Goal: Task Accomplishment & Management: Manage account settings

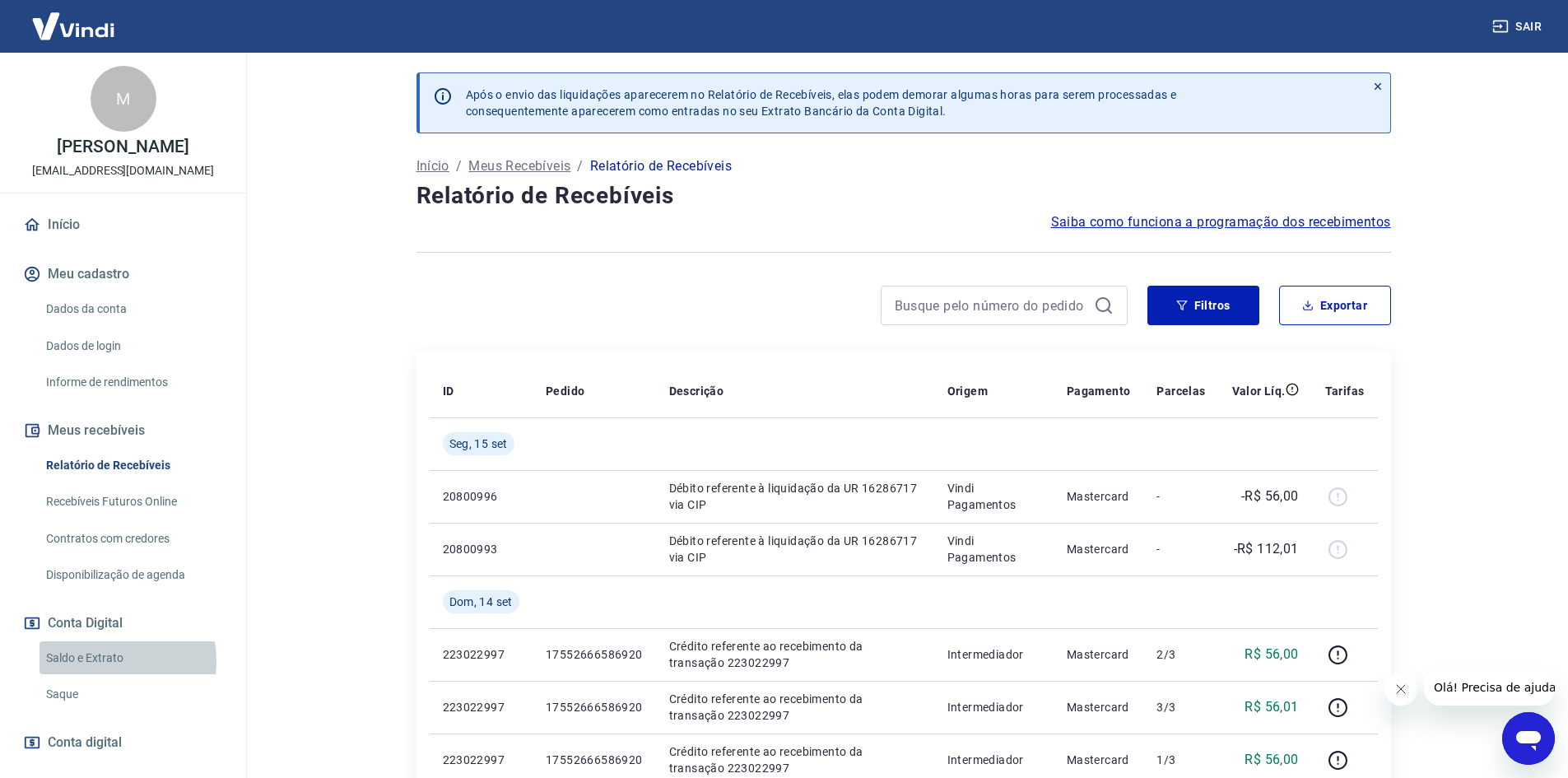
click at [105, 661] on link "Saldo e Extrato" at bounding box center [134, 658] width 187 height 34
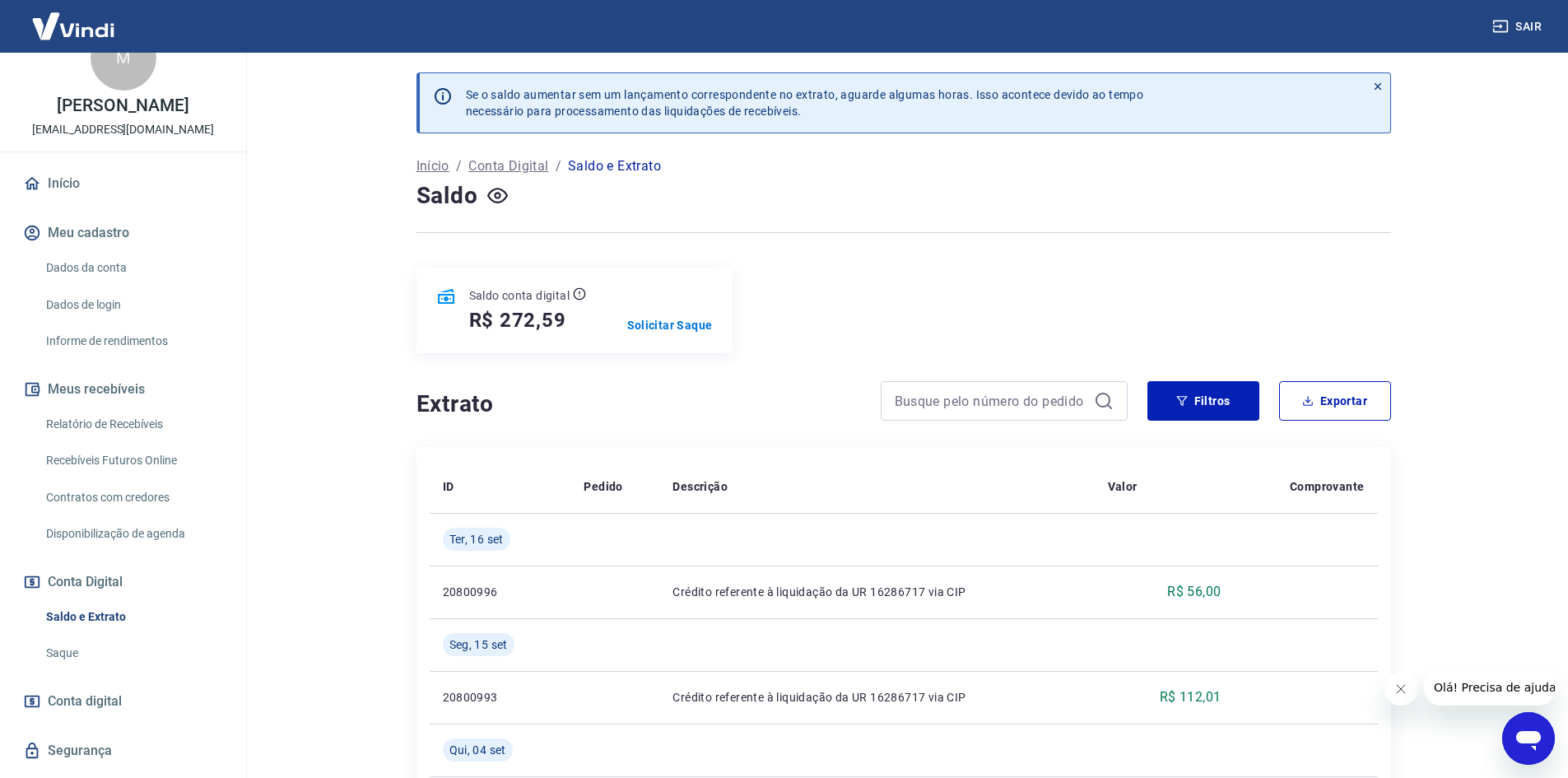
scroll to position [82, 0]
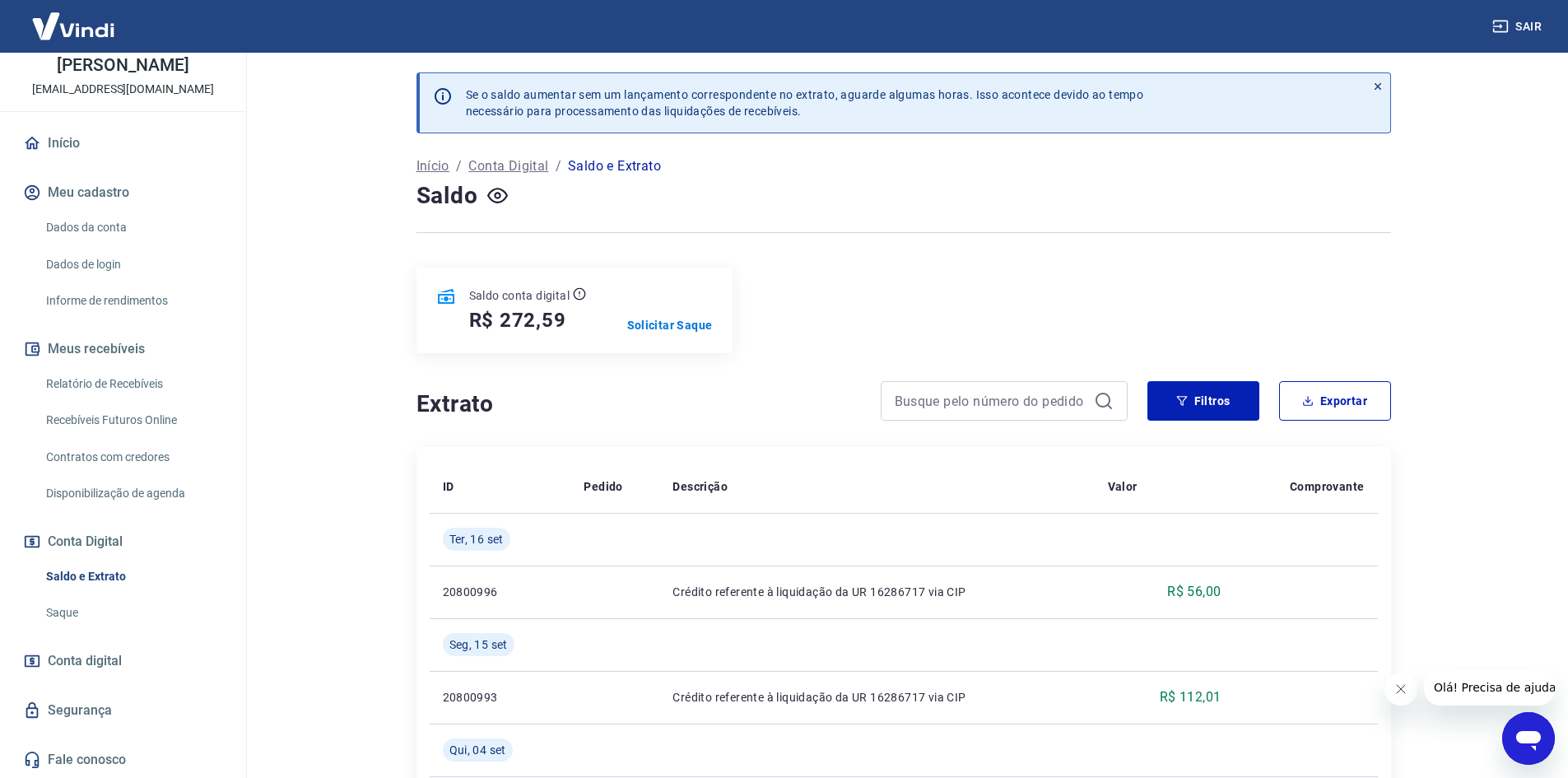
click at [69, 611] on link "Saque" at bounding box center [134, 613] width 187 height 34
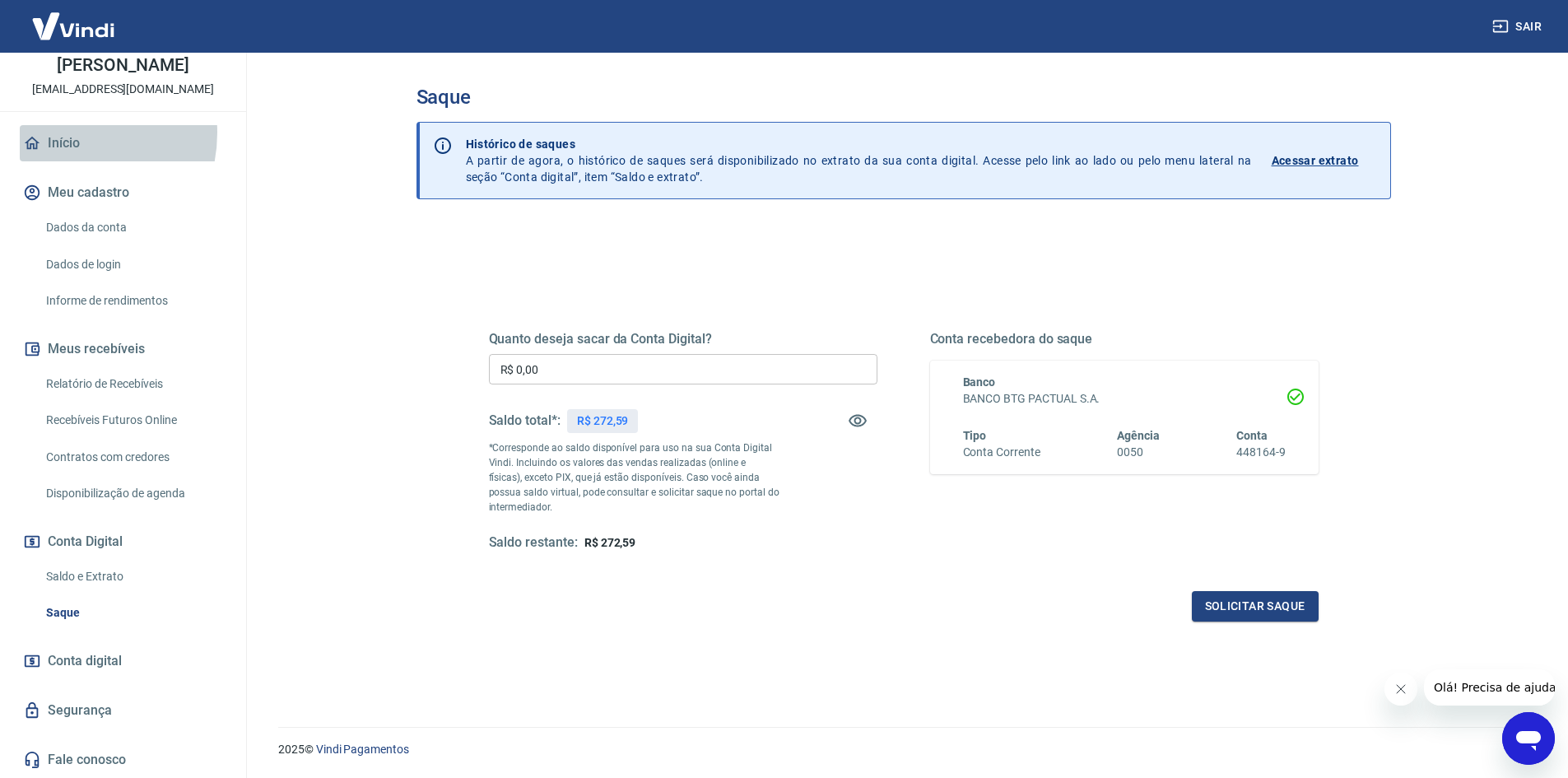
click at [58, 134] on link "Início" at bounding box center [123, 142] width 207 height 36
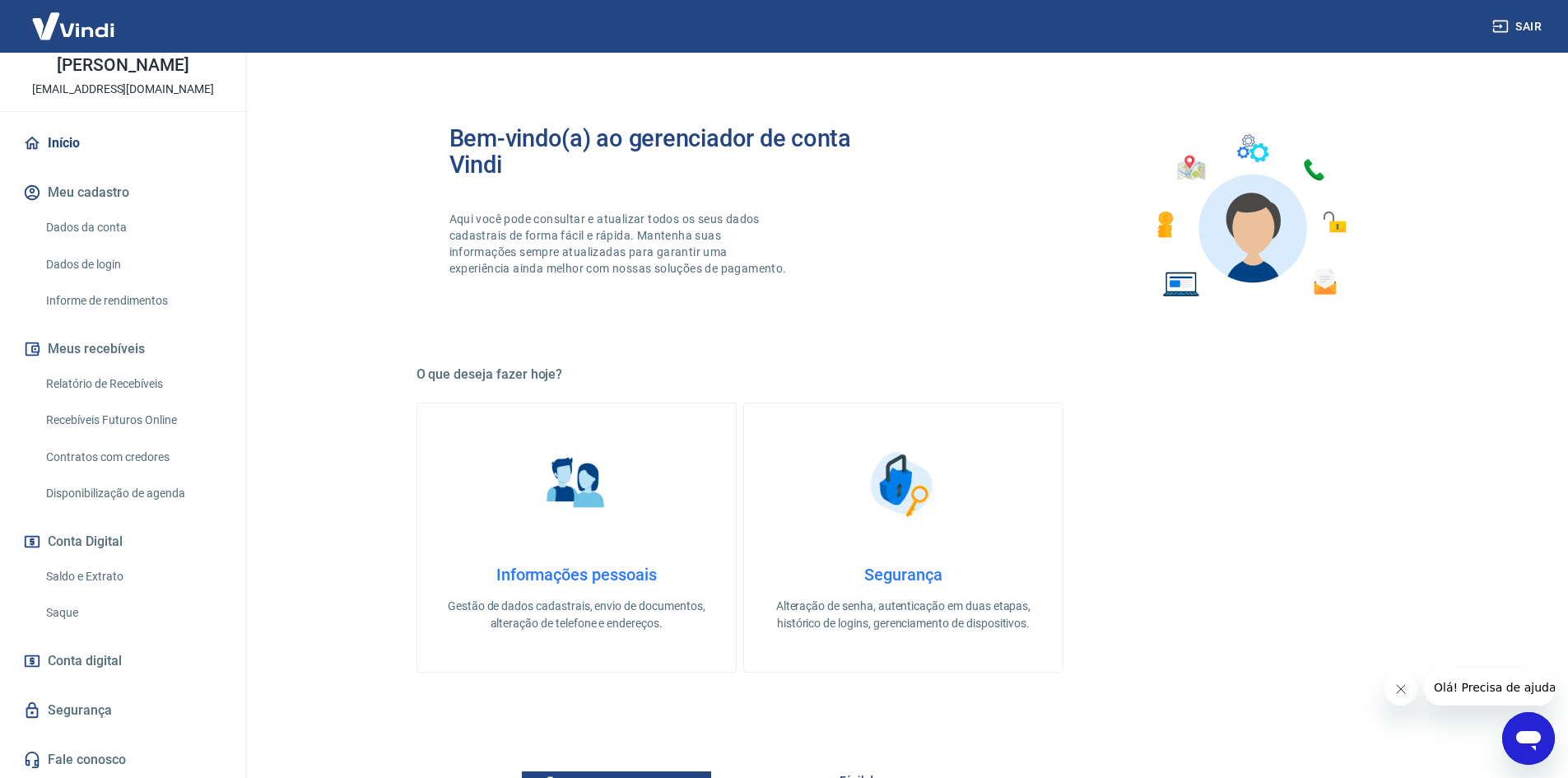
click at [118, 231] on link "Dados da conta" at bounding box center [134, 227] width 187 height 34
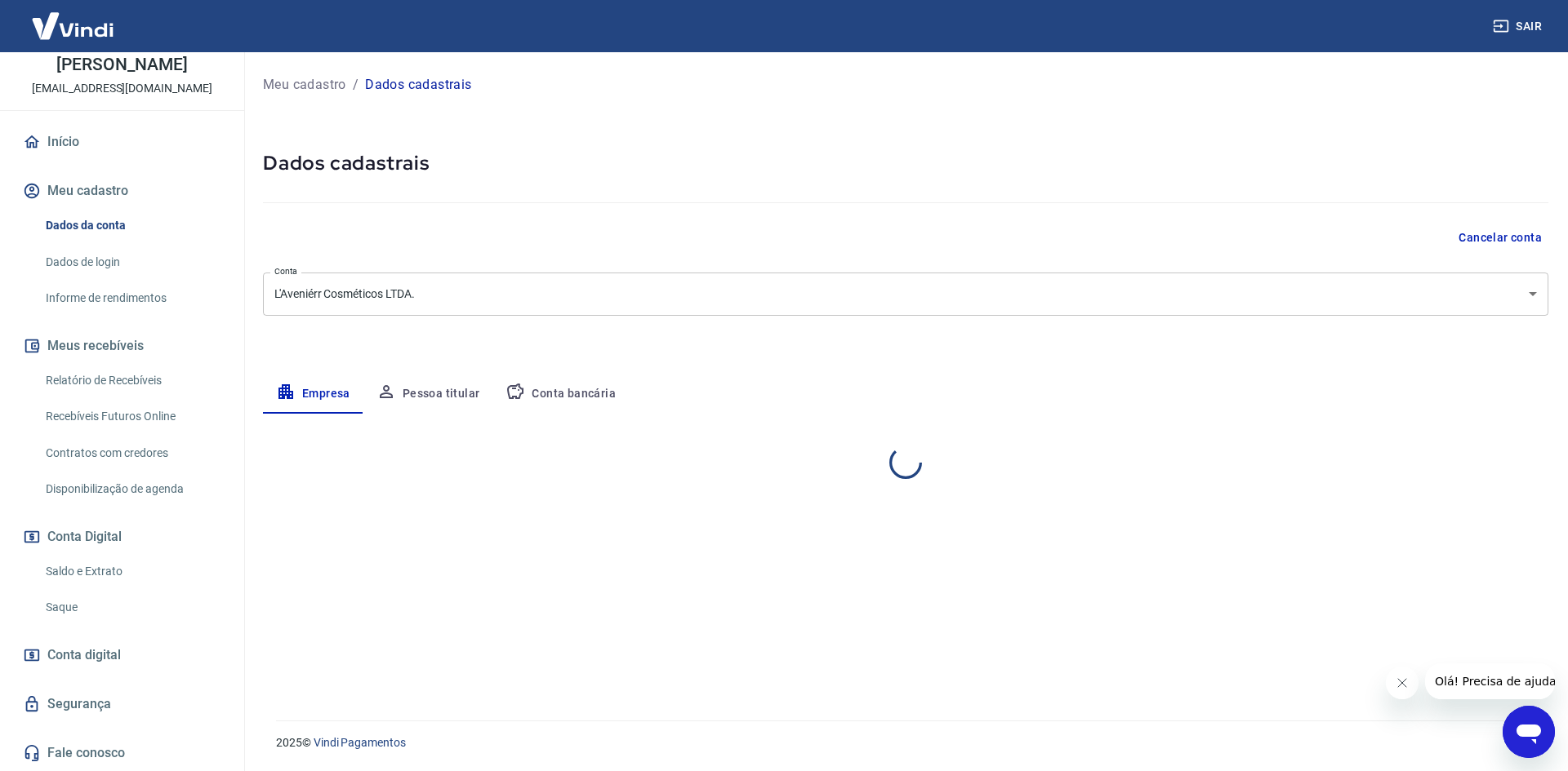
select select "SC"
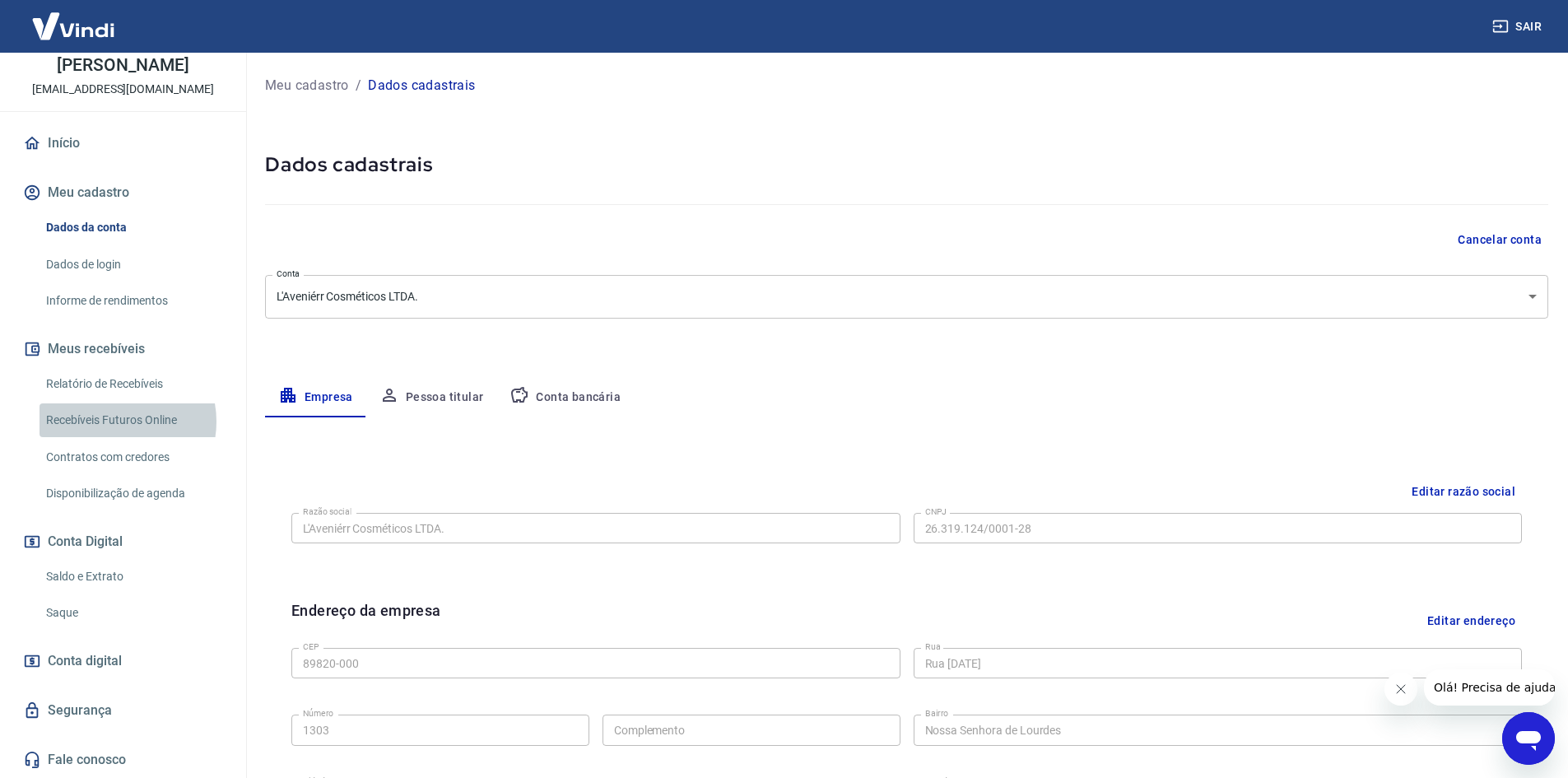
click at [114, 422] on link "Recebíveis Futuros Online" at bounding box center [134, 420] width 187 height 34
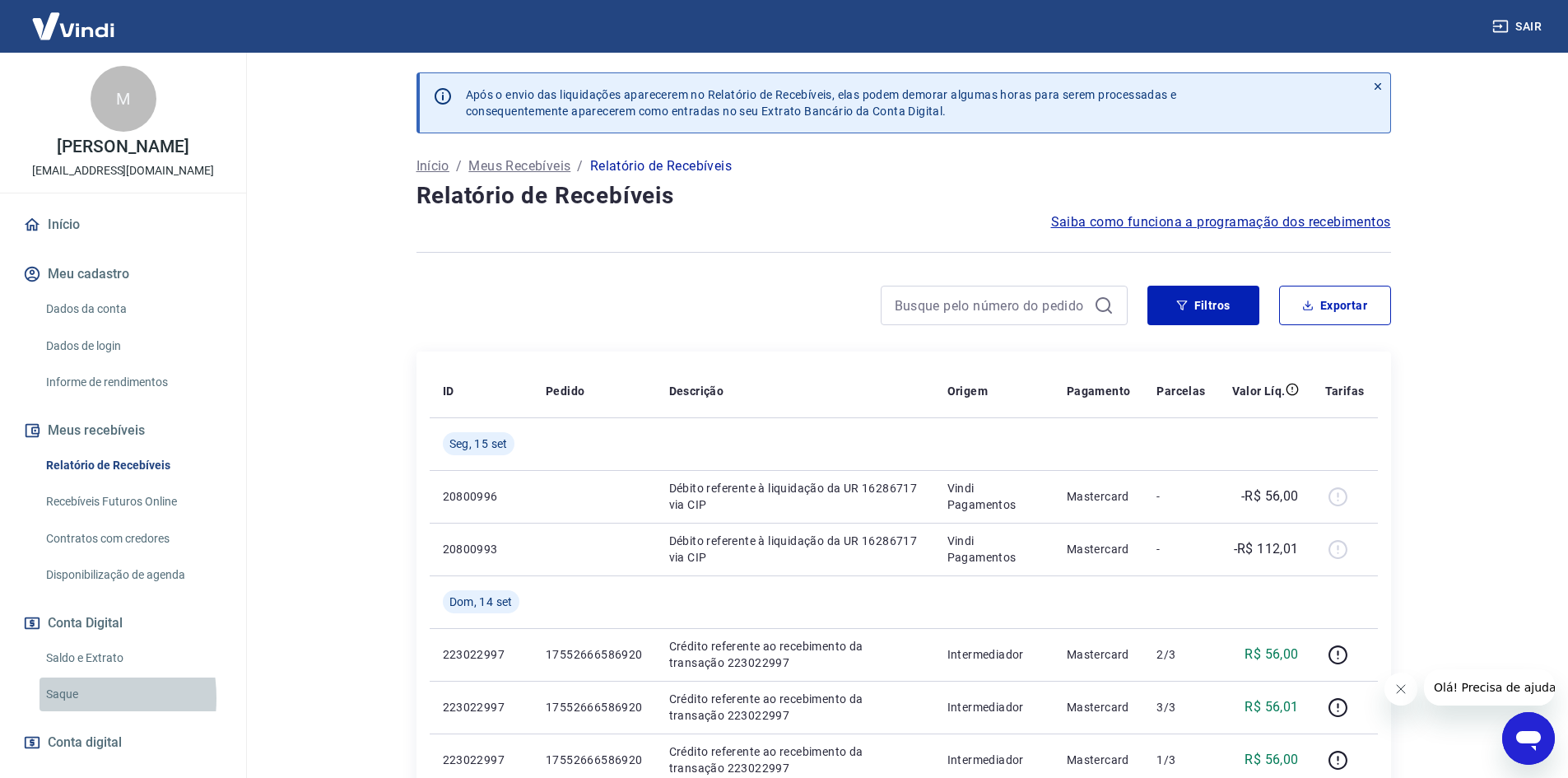
click at [56, 698] on link "Saque" at bounding box center [134, 694] width 187 height 34
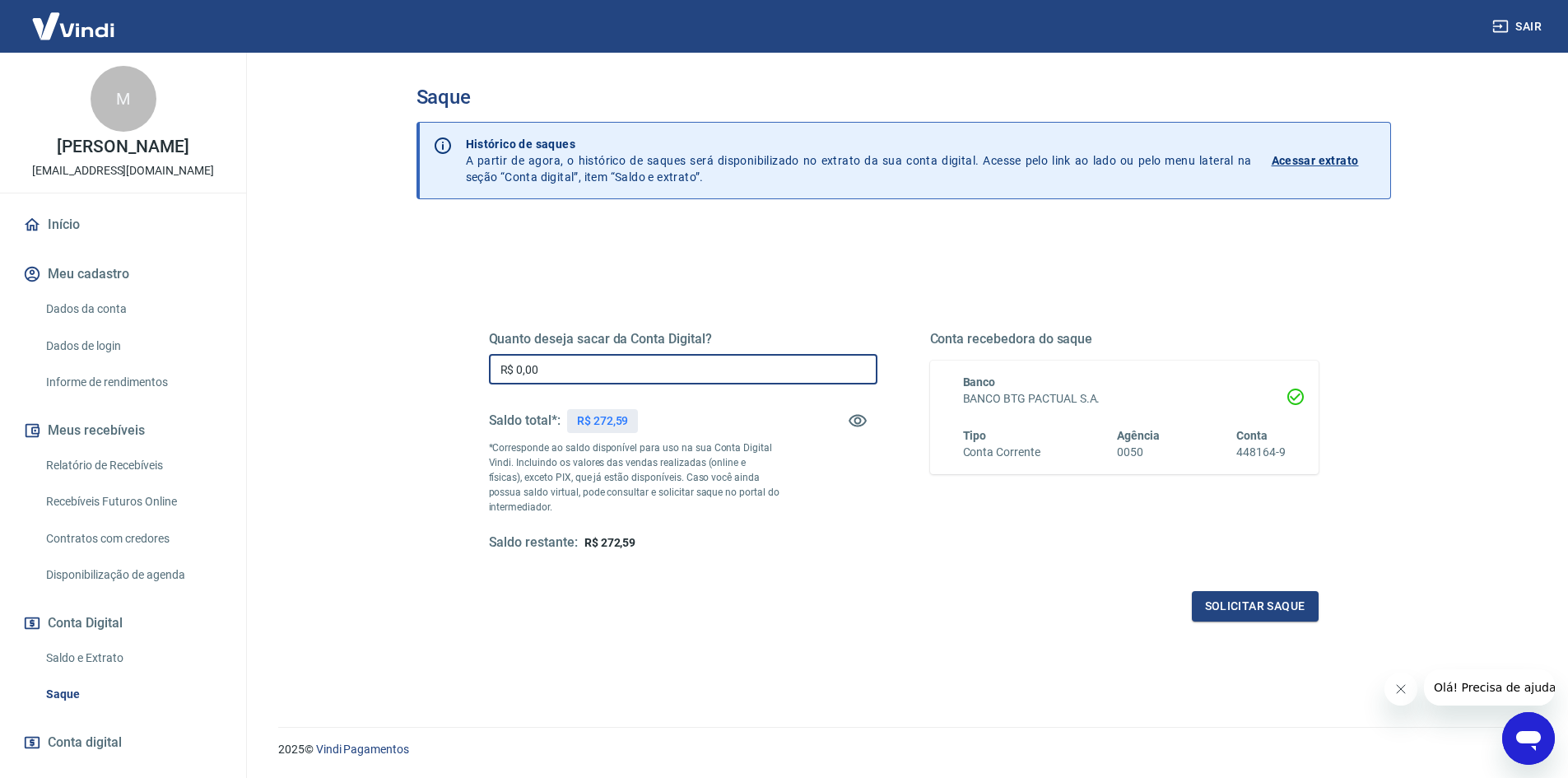
drag, startPoint x: 551, startPoint y: 367, endPoint x: 495, endPoint y: 377, distance: 56.9
click at [495, 377] on input "R$ 0,00" at bounding box center [683, 369] width 389 height 30
type input "R$ 272,59"
click at [1278, 609] on button "Solicitar saque" at bounding box center [1255, 606] width 127 height 30
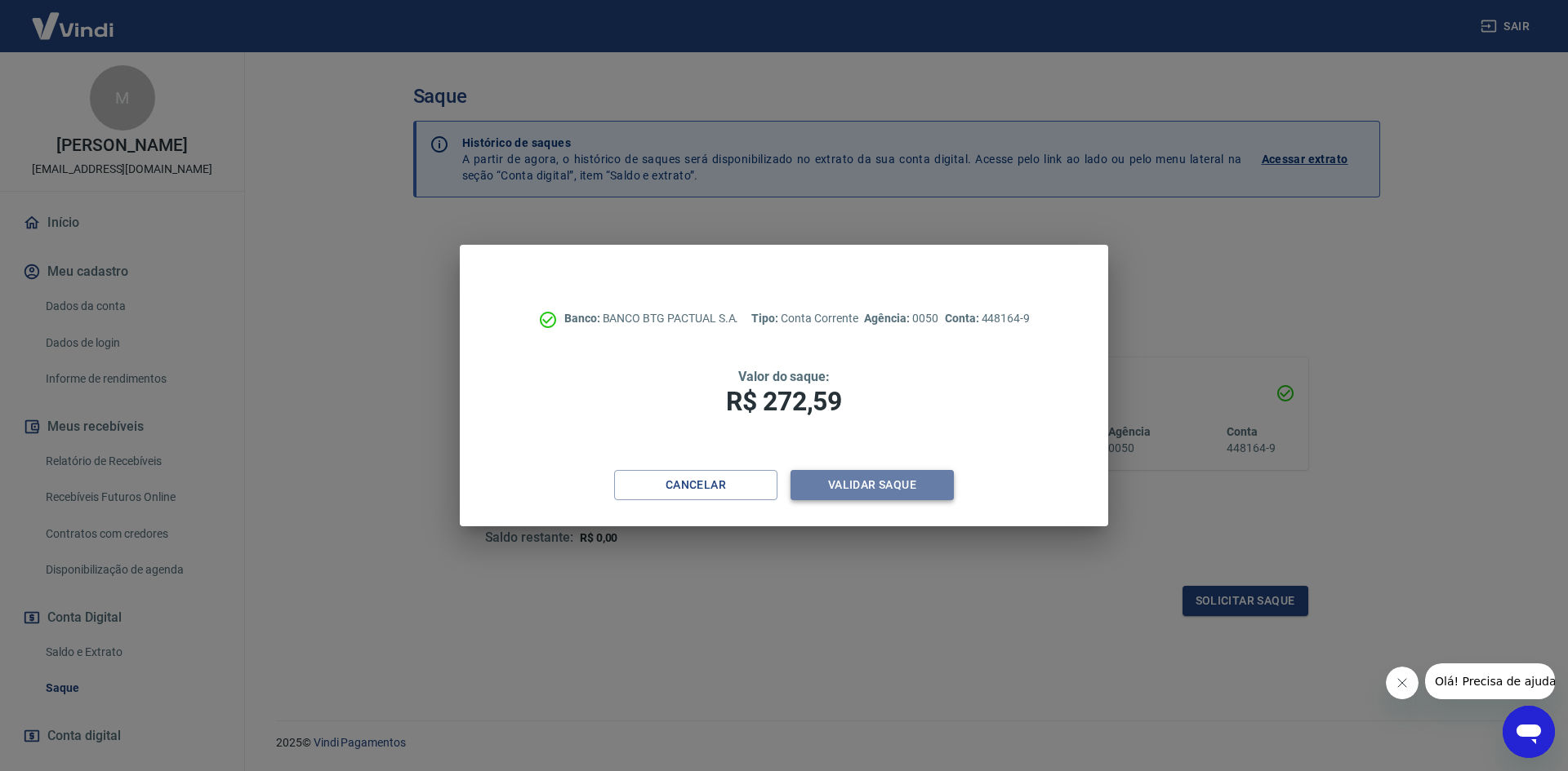
click at [868, 487] on button "Validar saque" at bounding box center [872, 485] width 163 height 30
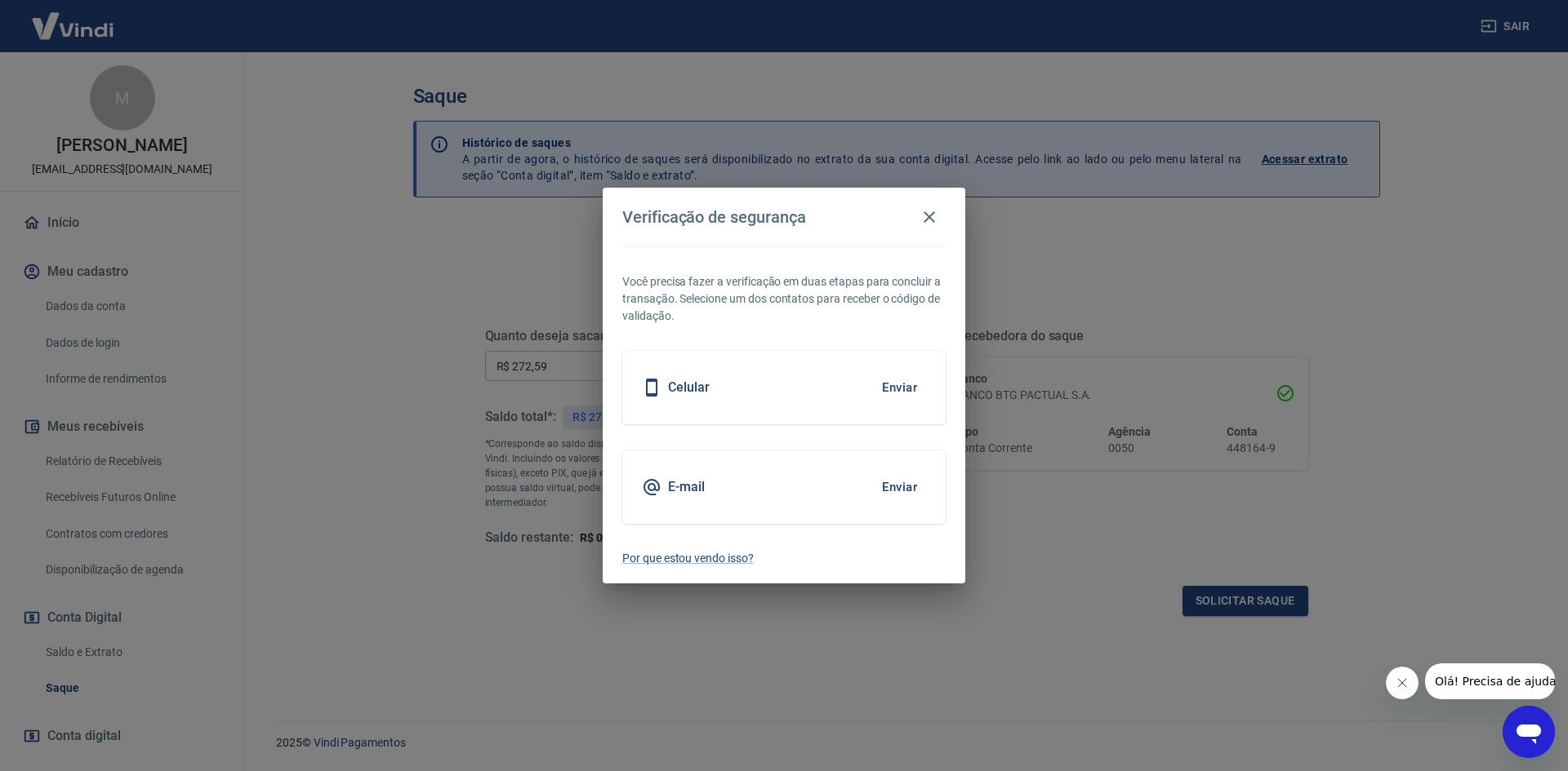
click at [902, 388] on button "Enviar" at bounding box center [899, 387] width 53 height 34
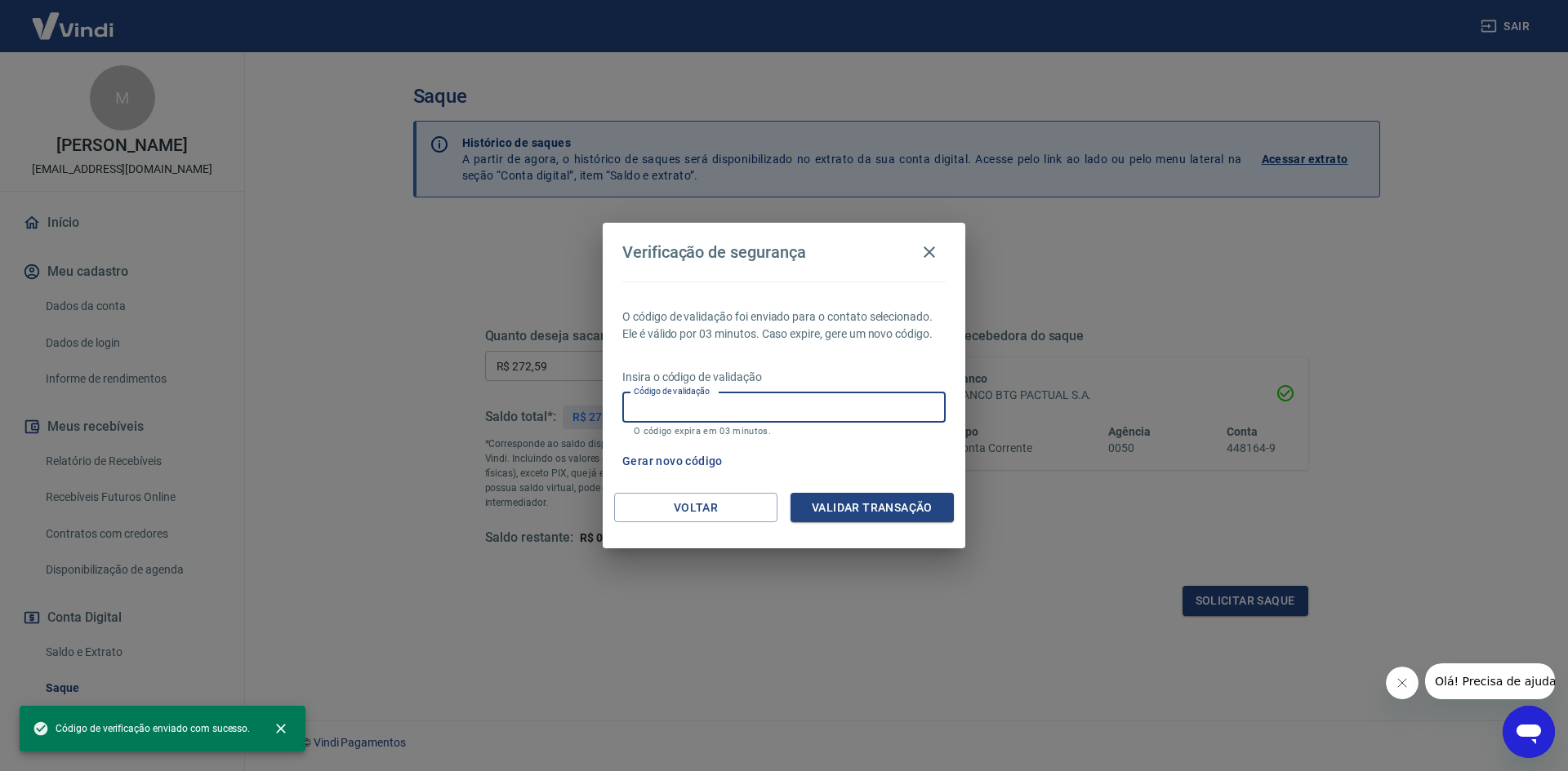
click at [640, 404] on input "Código de validação" at bounding box center [784, 407] width 324 height 30
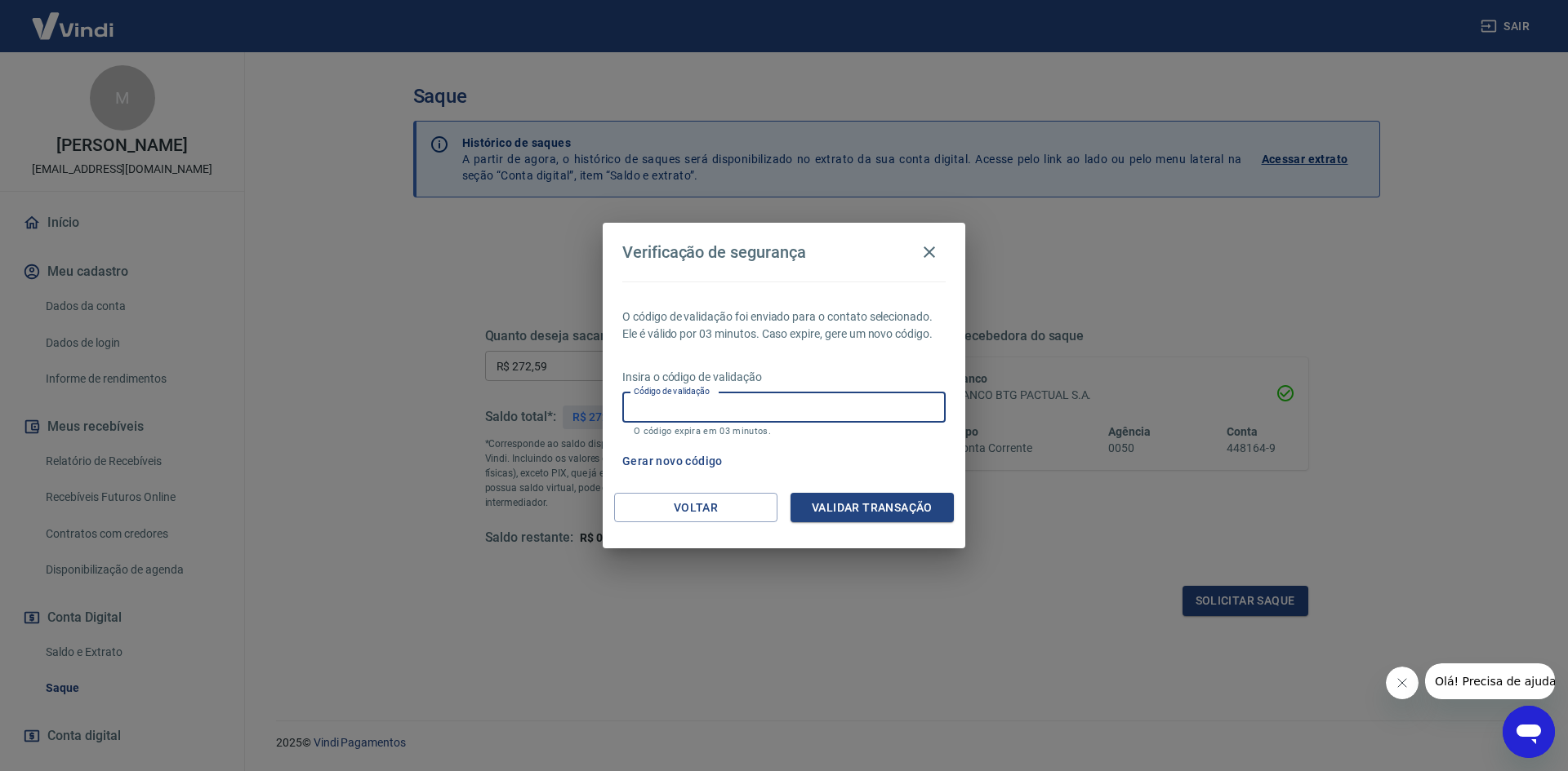
type input "668605"
click at [862, 512] on button "Validar transação" at bounding box center [872, 507] width 163 height 30
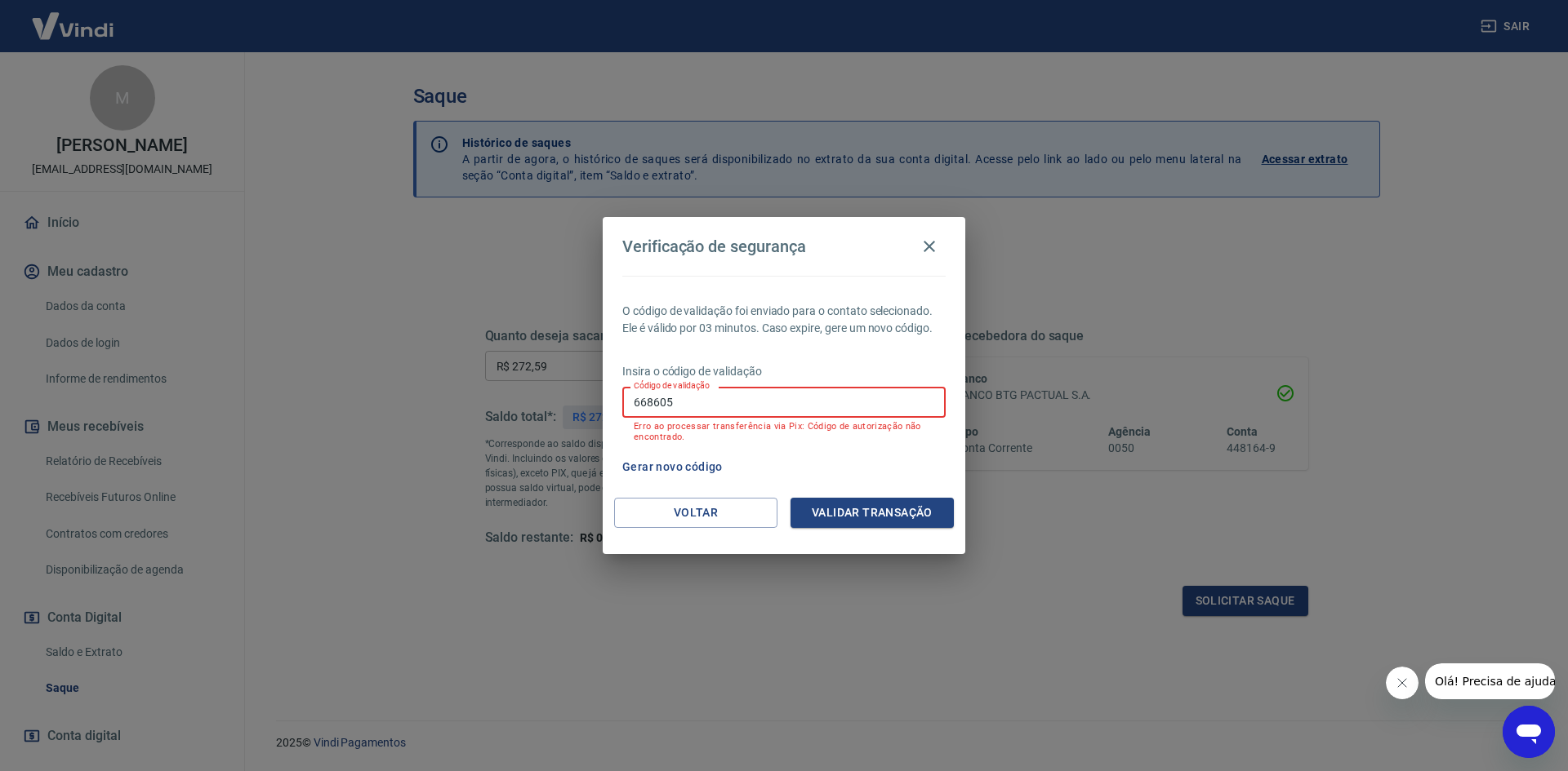
drag, startPoint x: 686, startPoint y: 411, endPoint x: 616, endPoint y: 408, distance: 70.1
click at [616, 408] on div "O código de validação foi enviado para o contato selecionado. Ele é válido por …" at bounding box center [784, 387] width 363 height 222
click at [666, 466] on button "Gerar novo código" at bounding box center [672, 467] width 113 height 30
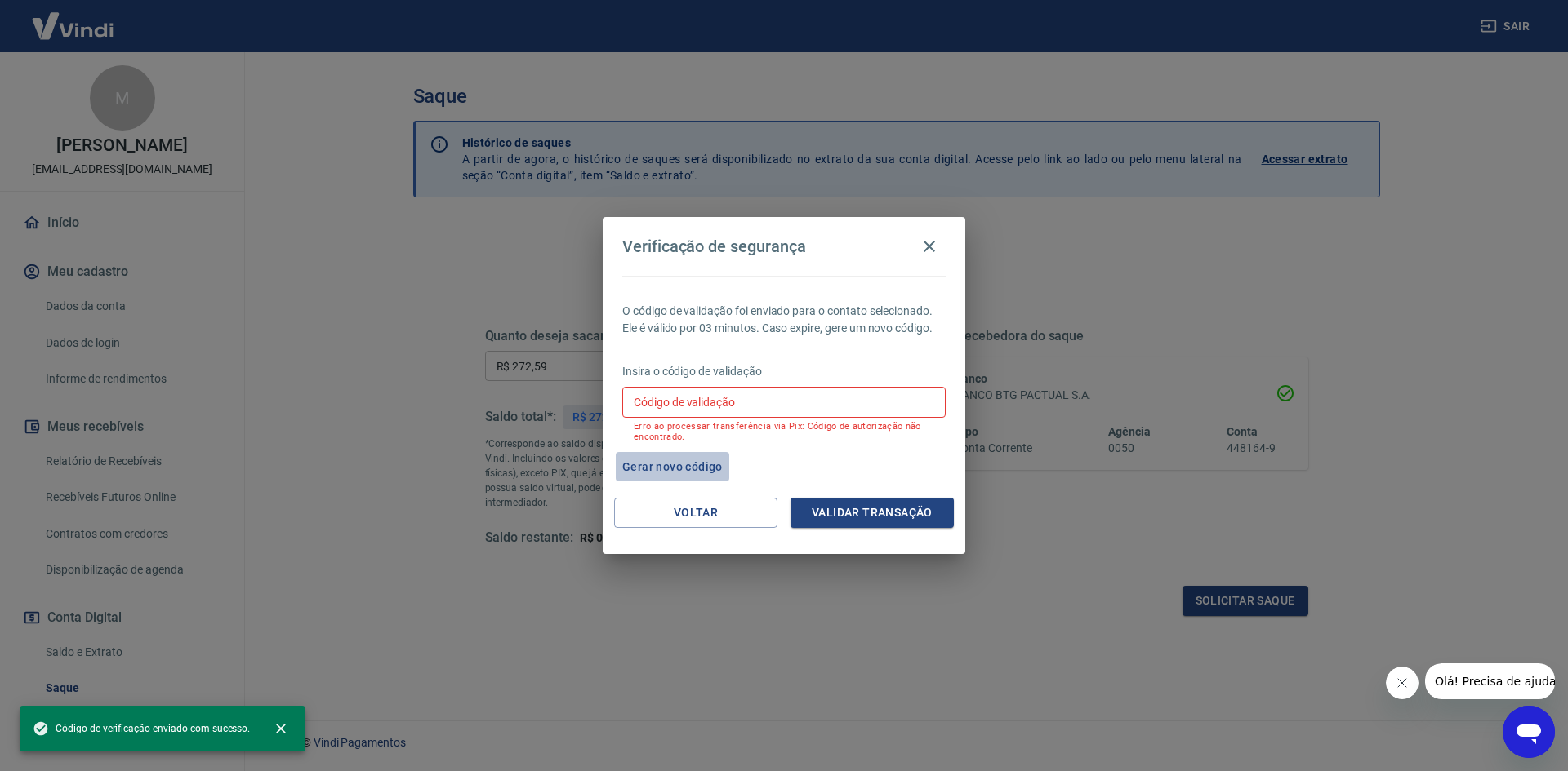
click at [699, 467] on button "Gerar novo código" at bounding box center [672, 467] width 113 height 30
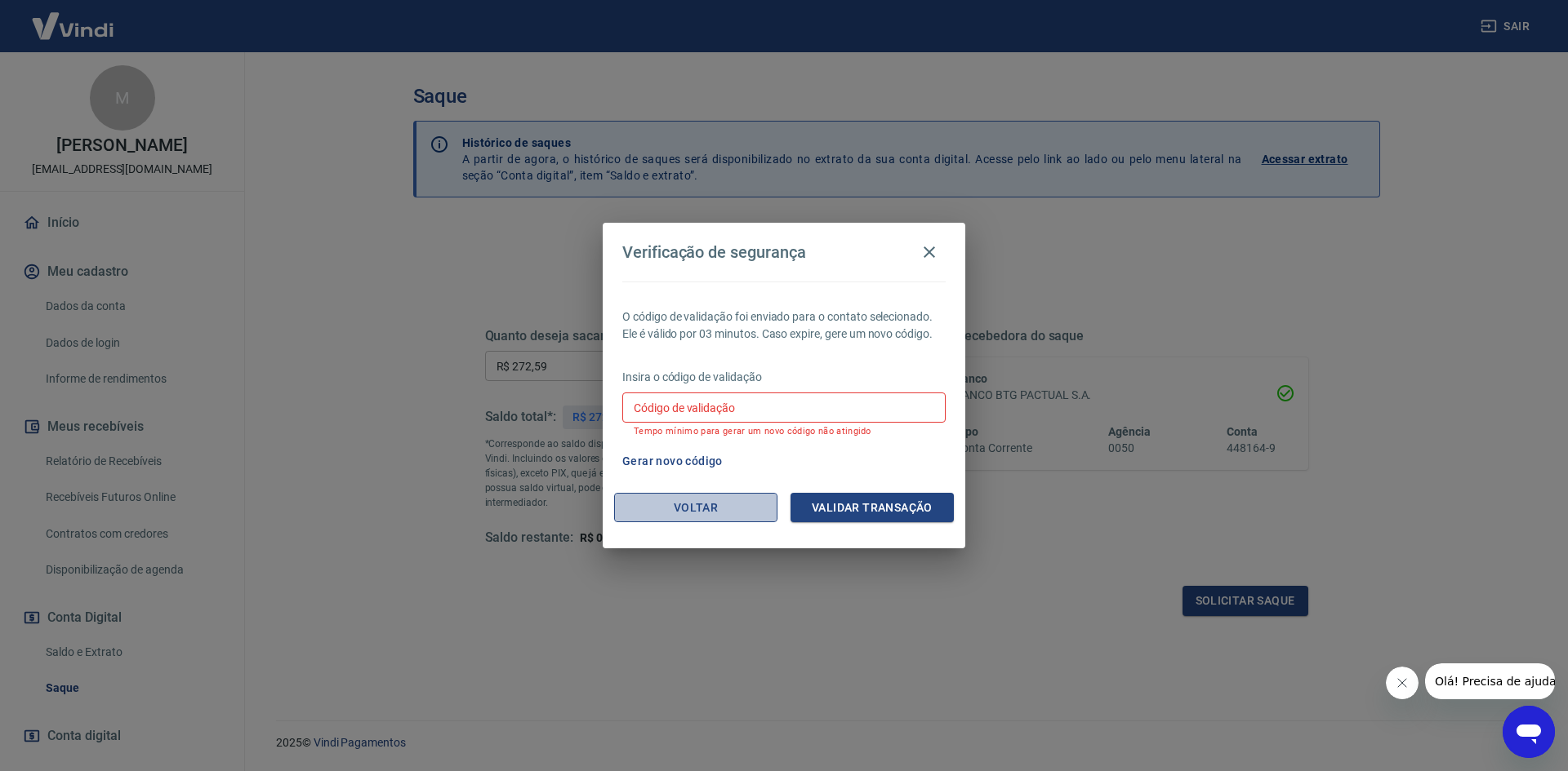
click at [718, 502] on button "Voltar" at bounding box center [695, 507] width 163 height 30
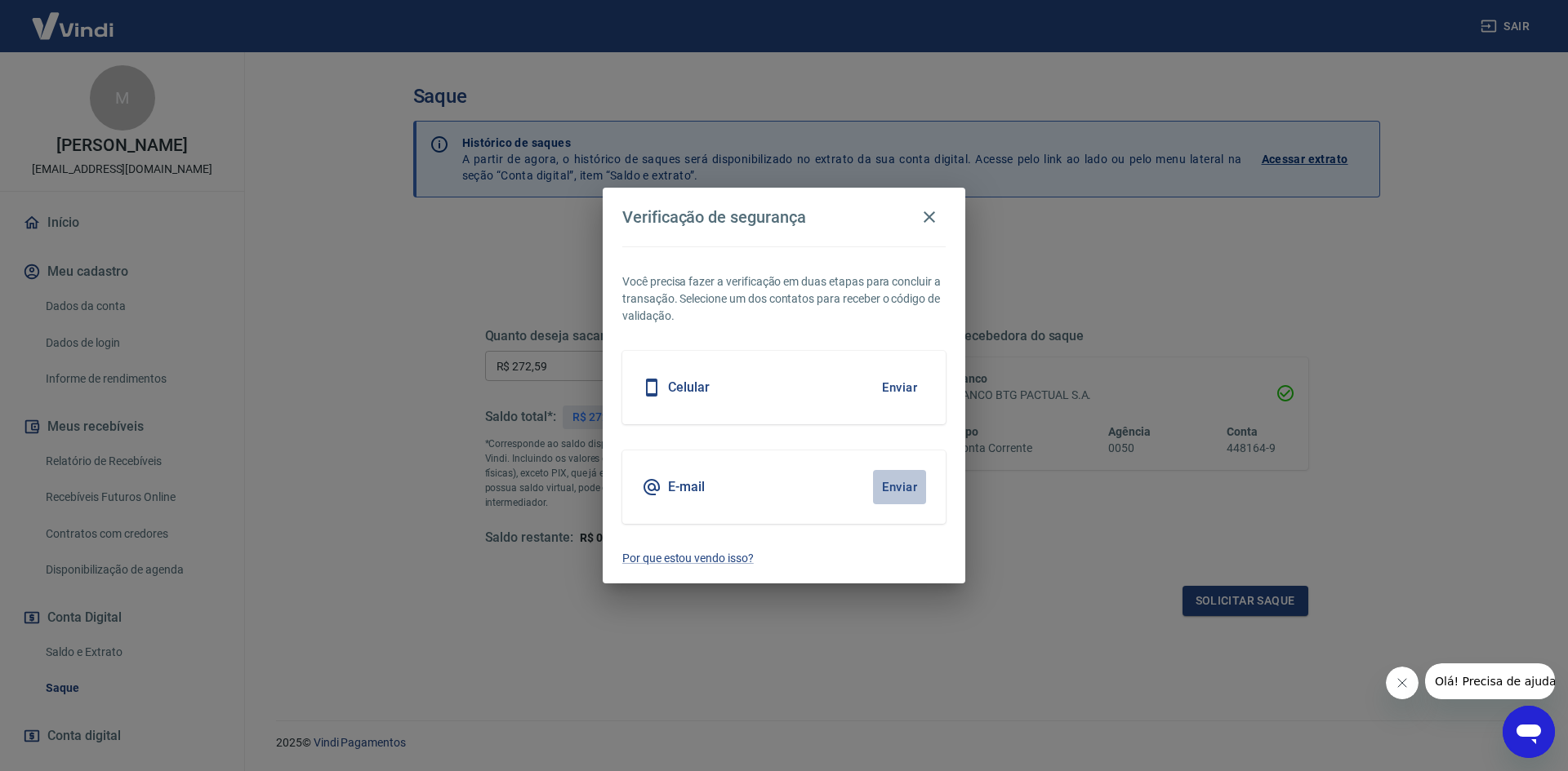
click at [893, 487] on button "Enviar" at bounding box center [899, 487] width 53 height 34
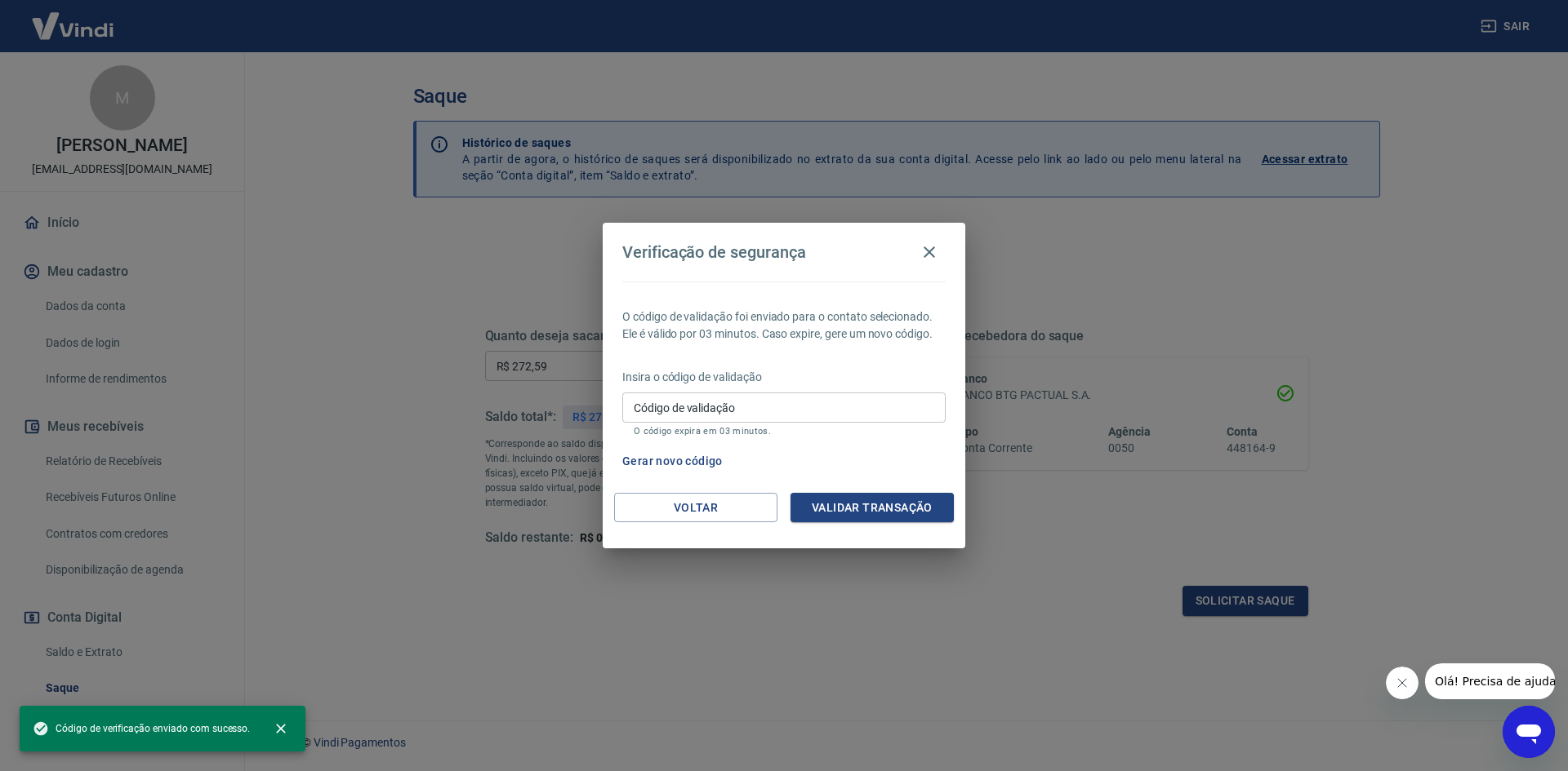
click at [692, 405] on input "Código de validação" at bounding box center [784, 407] width 324 height 30
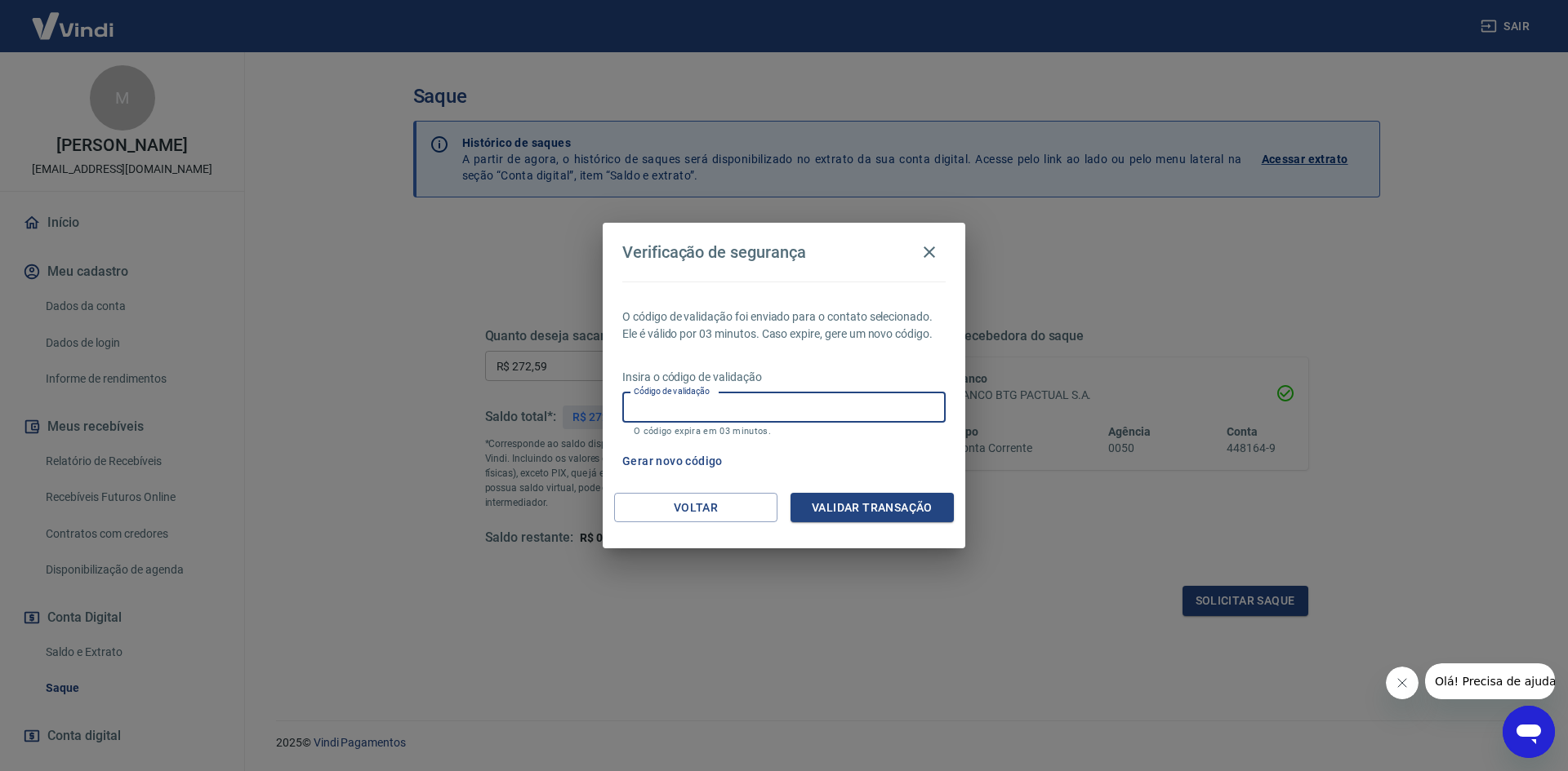
paste input "753046"
type input "753046"
click at [840, 509] on button "Validar transação" at bounding box center [872, 507] width 163 height 30
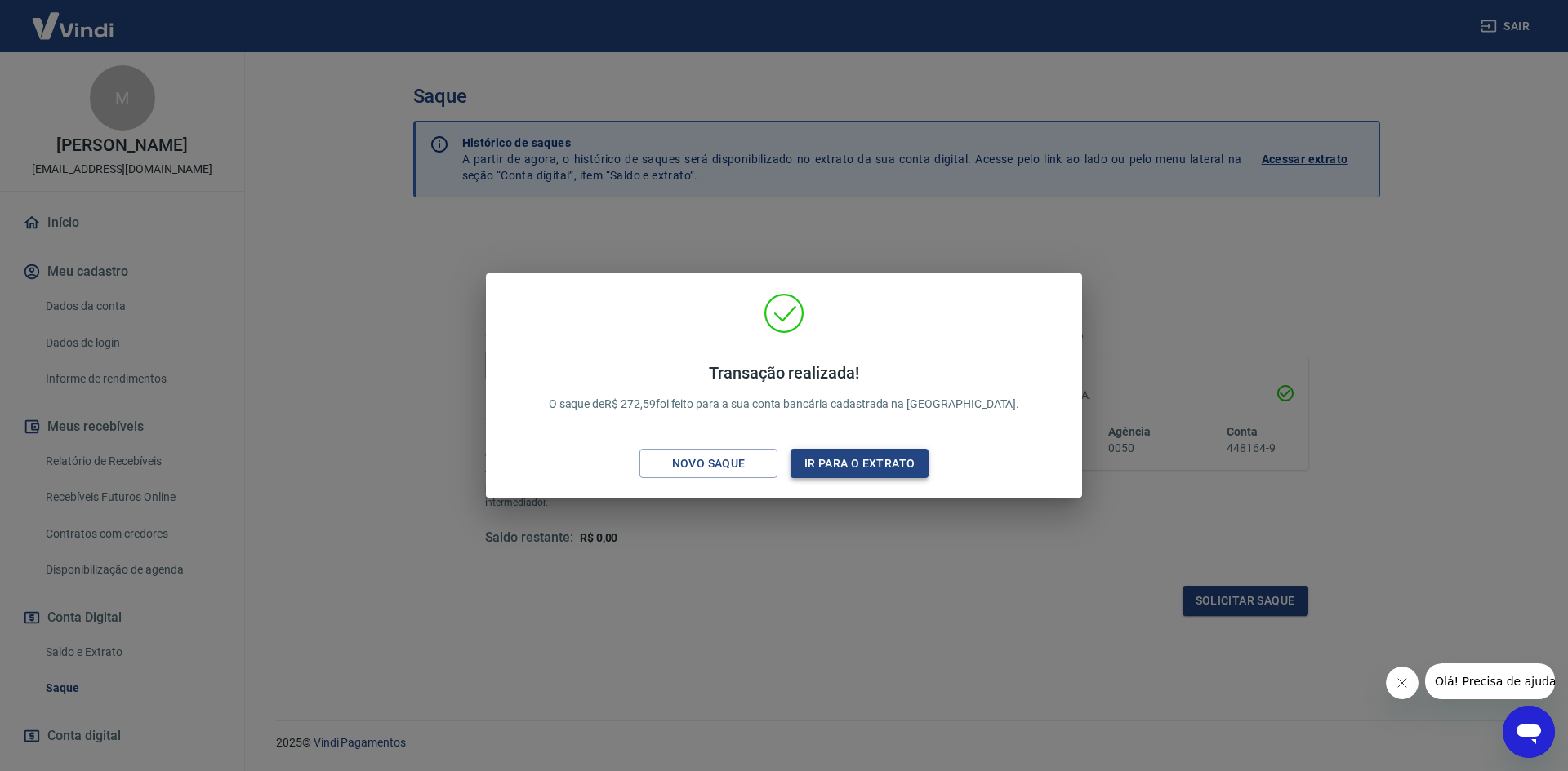
click at [858, 458] on button "Ir para o extrato" at bounding box center [859, 464] width 138 height 30
